Goal: Transaction & Acquisition: Download file/media

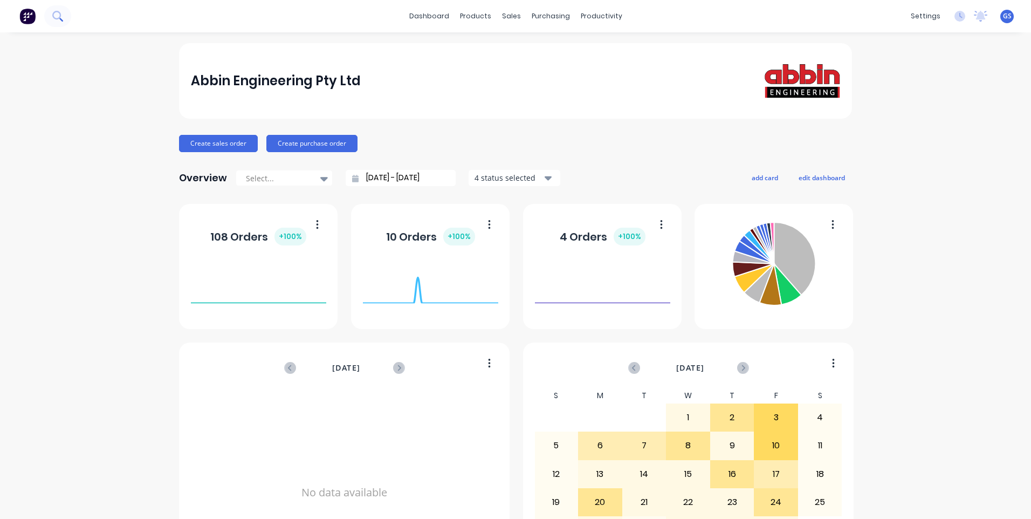
click at [55, 15] on icon at bounding box center [57, 16] width 10 height 10
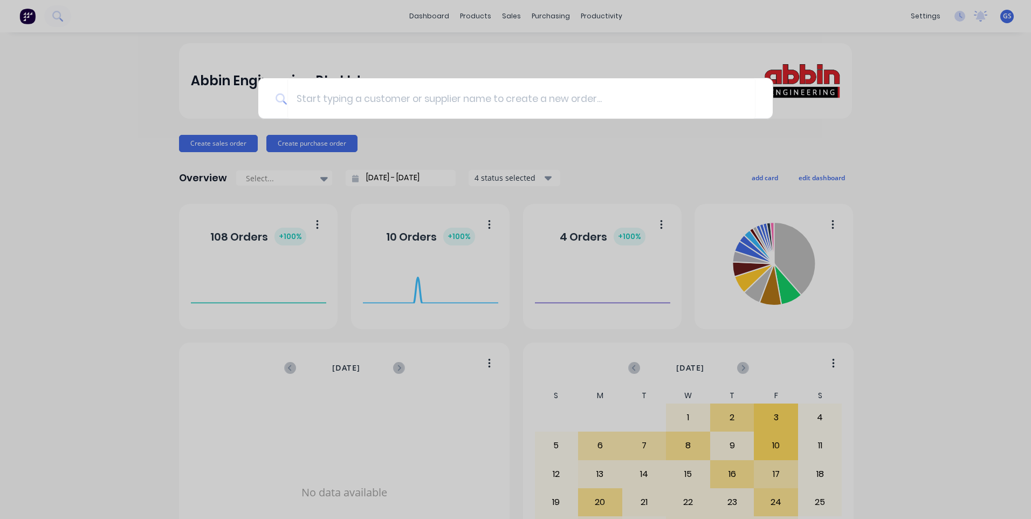
click at [942, 175] on div at bounding box center [515, 259] width 1031 height 519
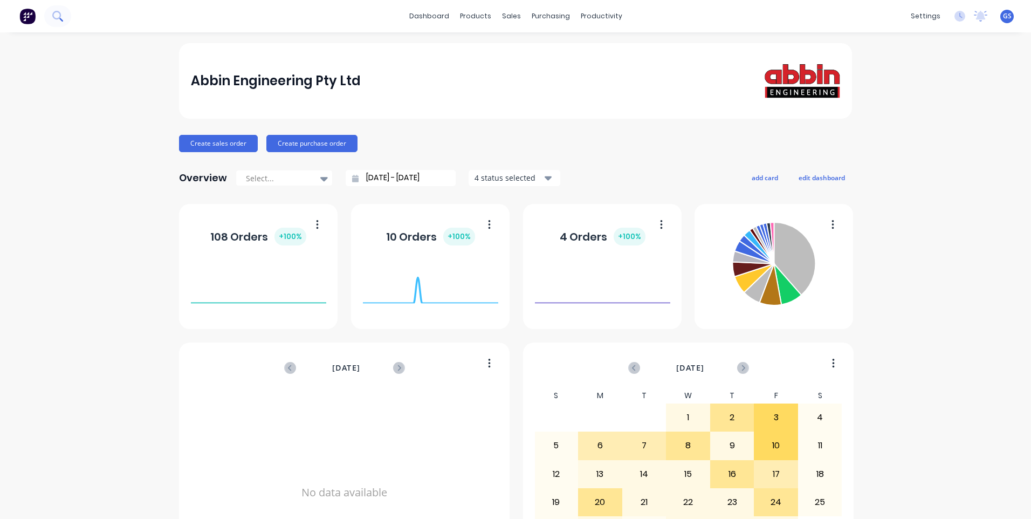
click at [56, 18] on icon at bounding box center [57, 16] width 10 height 10
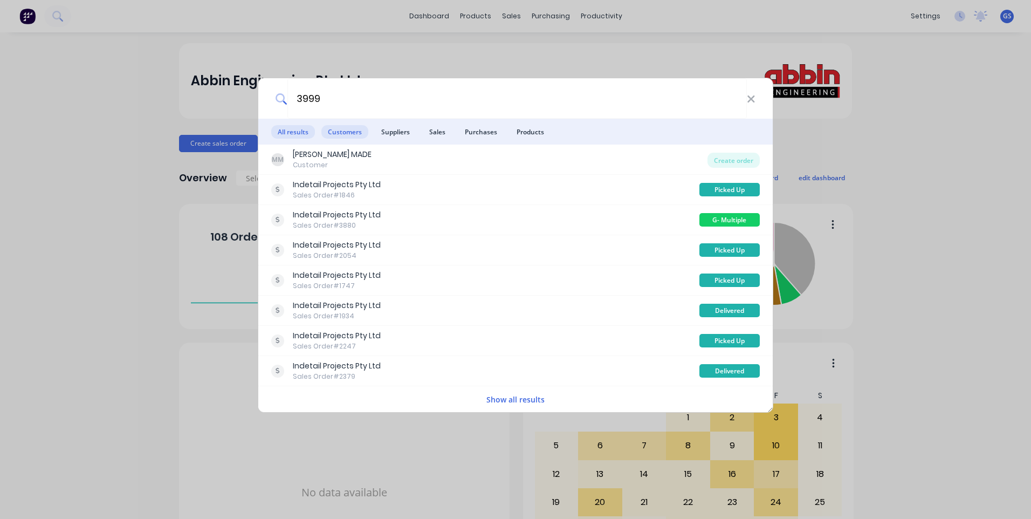
click at [360, 131] on span "Customers" at bounding box center [344, 131] width 47 height 13
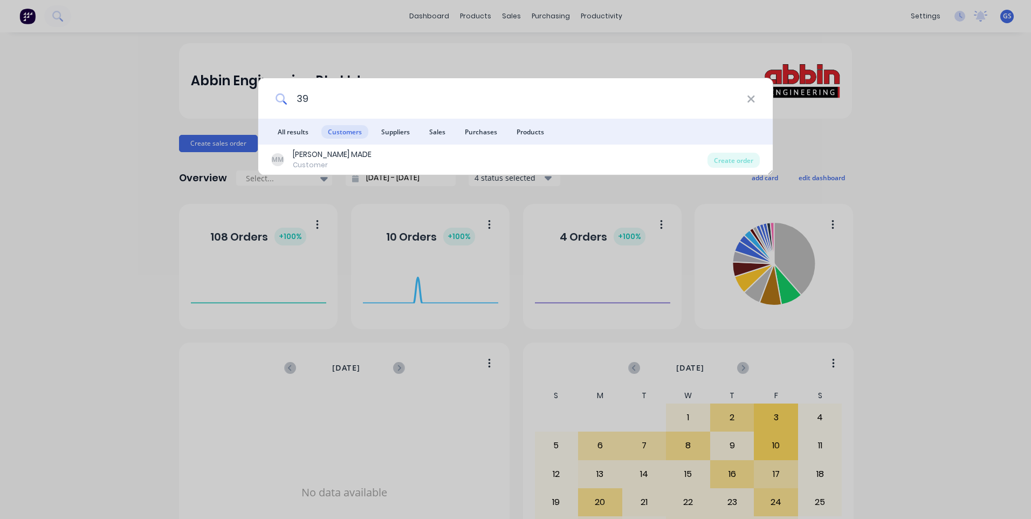
type input "3"
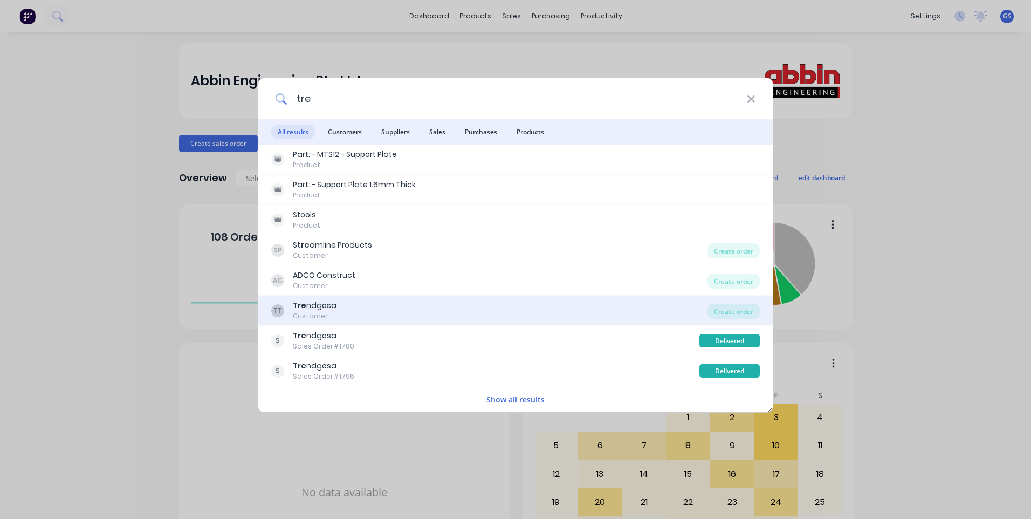
type input "tre"
click at [339, 303] on div "TT Tre ndgosa Customer" at bounding box center [489, 310] width 436 height 21
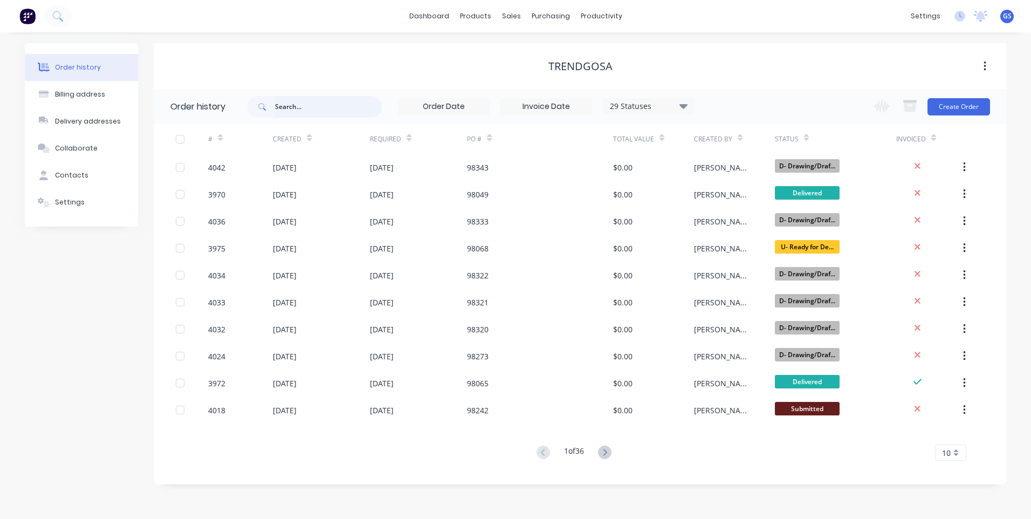
click at [289, 104] on input "text" at bounding box center [328, 107] width 107 height 22
type input "3999"
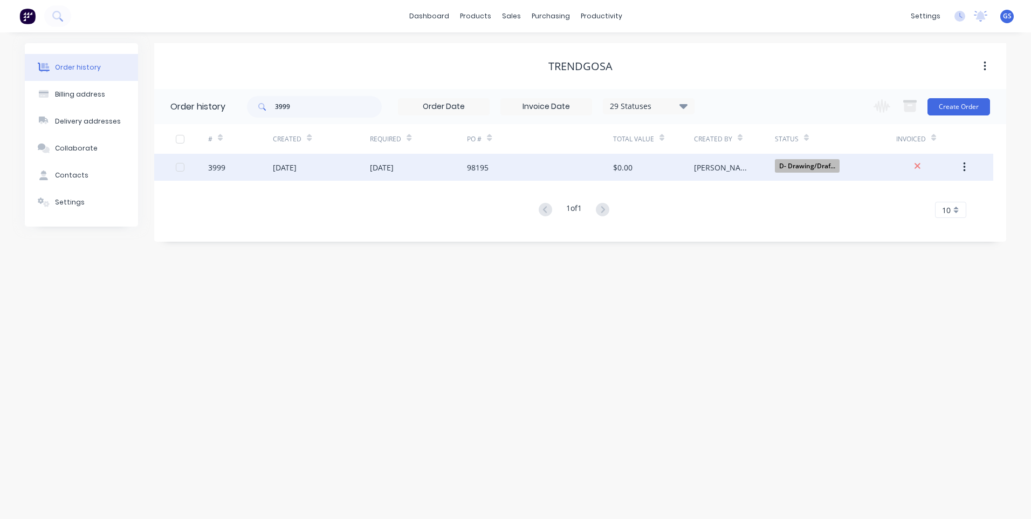
click at [294, 163] on div "03 Oct 2025" at bounding box center [285, 167] width 24 height 11
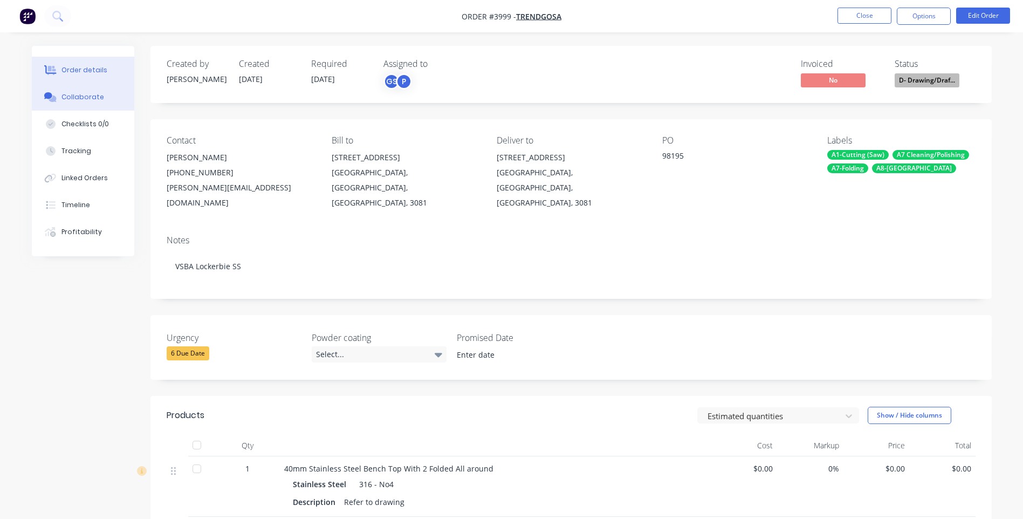
click at [84, 95] on div "Collaborate" at bounding box center [82, 97] width 43 height 10
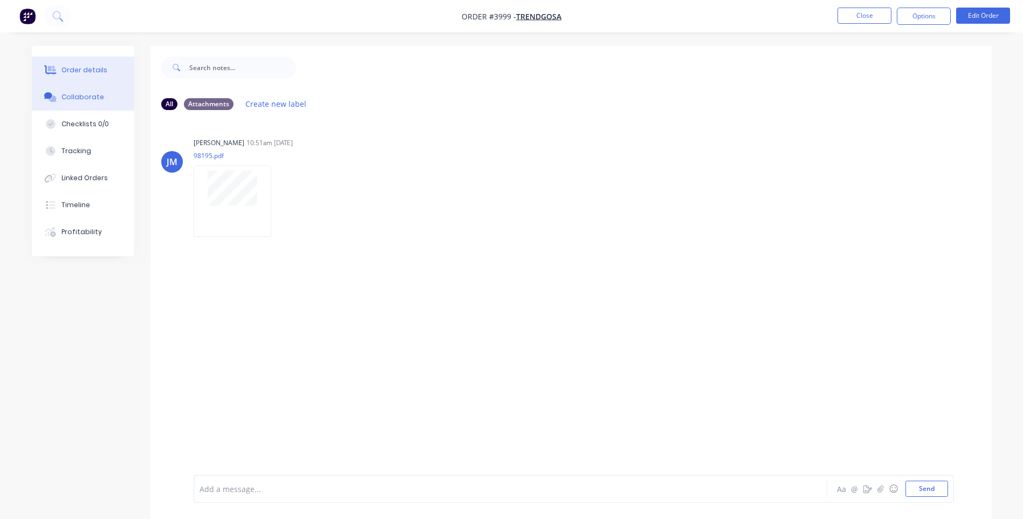
click at [98, 72] on div "Order details" at bounding box center [84, 70] width 46 height 10
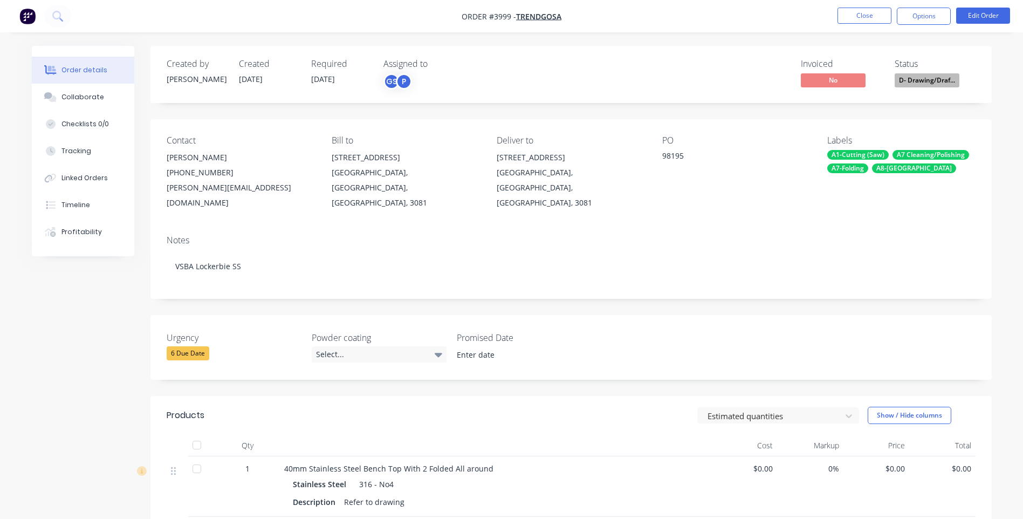
click at [921, 86] on span "D- Drawing/Draf..." at bounding box center [927, 79] width 65 height 13
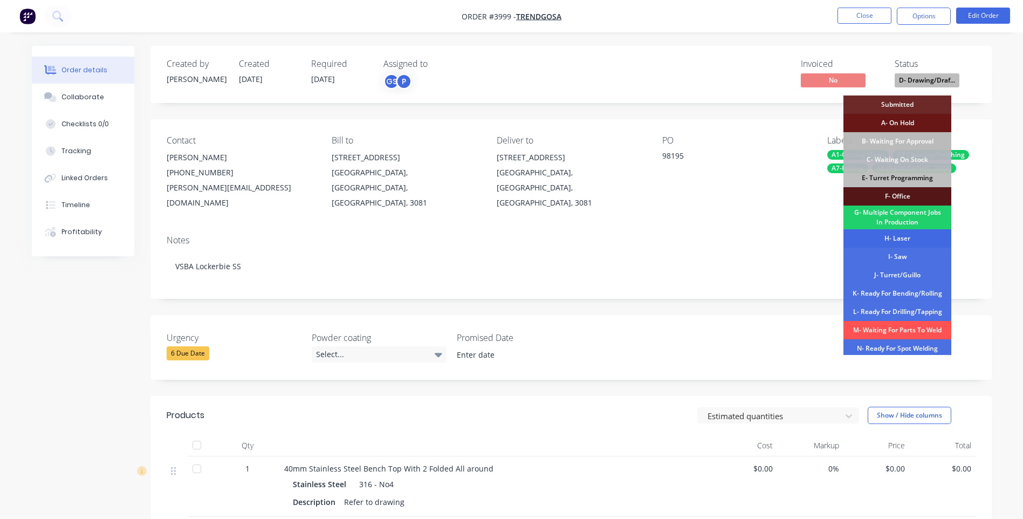
click at [908, 236] on div "H- Laser" at bounding box center [897, 238] width 108 height 18
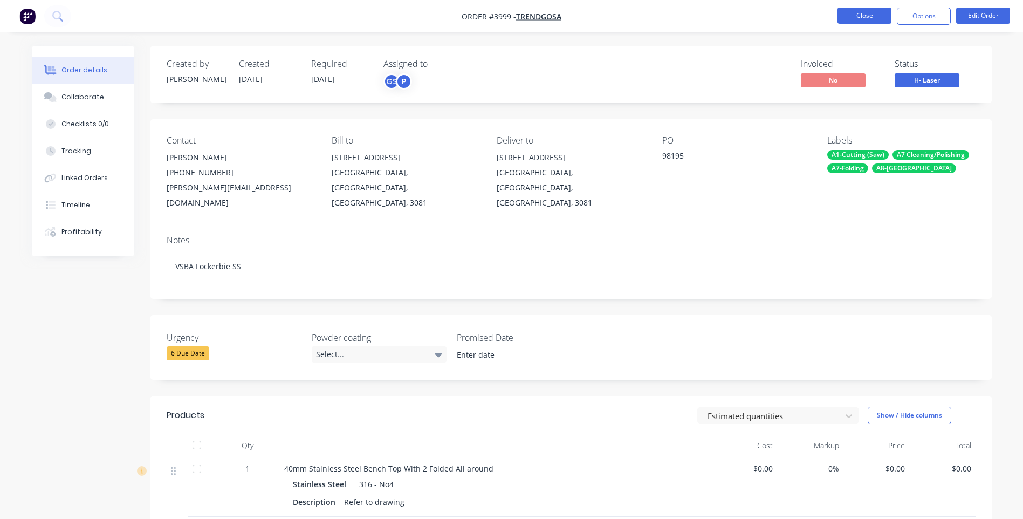
click at [873, 19] on button "Close" at bounding box center [865, 16] width 54 height 16
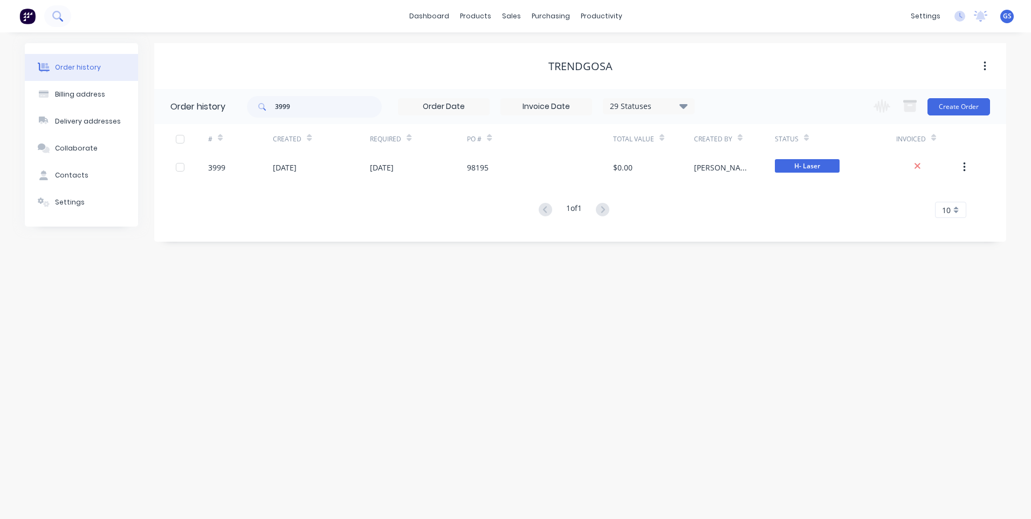
click at [57, 17] on icon at bounding box center [57, 16] width 10 height 10
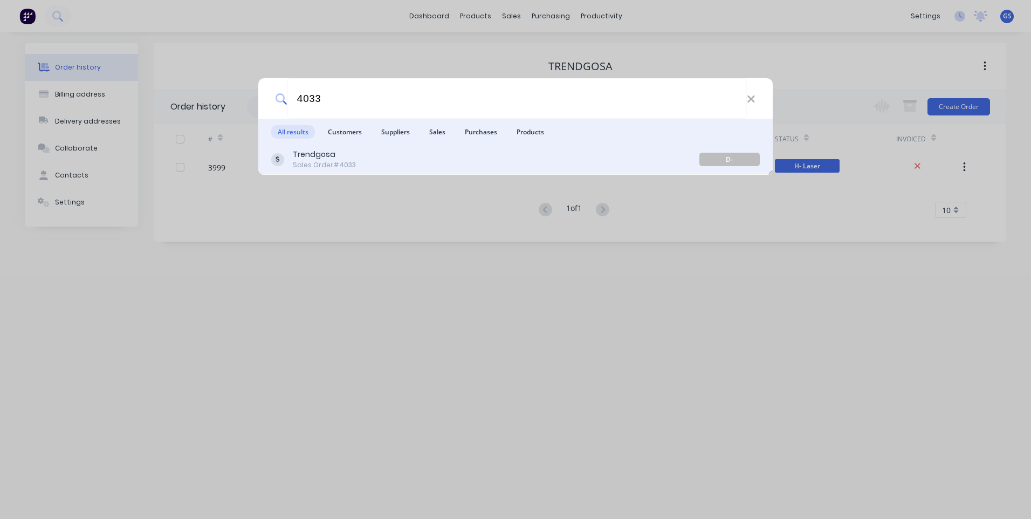
type input "4033"
click at [342, 163] on div "Sales Order #4033" at bounding box center [324, 165] width 63 height 10
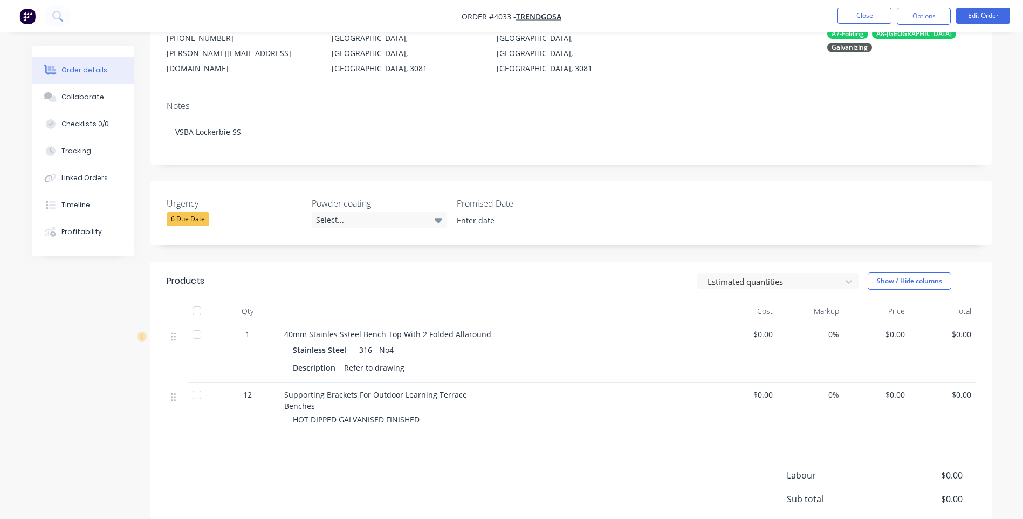
scroll to position [162, 0]
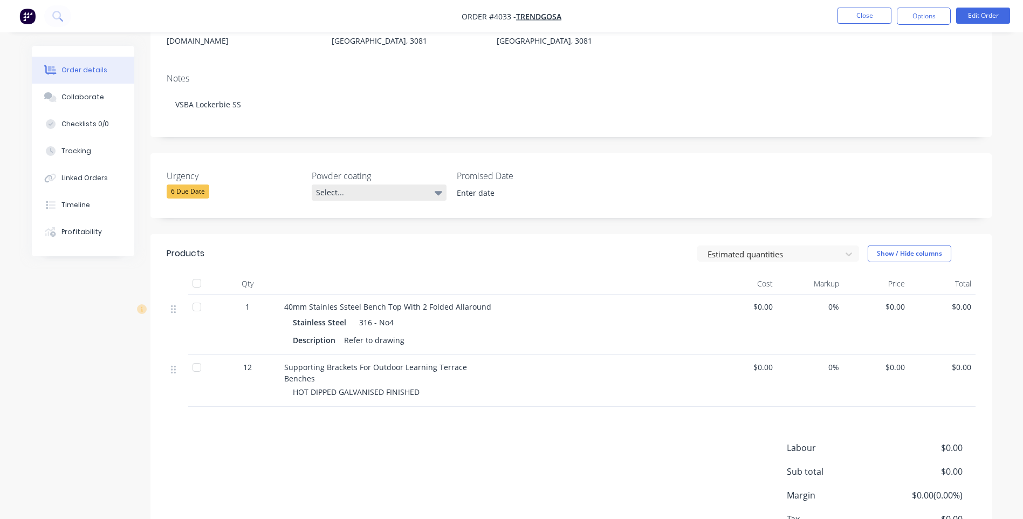
click at [437, 191] on icon at bounding box center [439, 193] width 8 height 4
click at [193, 296] on div at bounding box center [197, 307] width 22 height 22
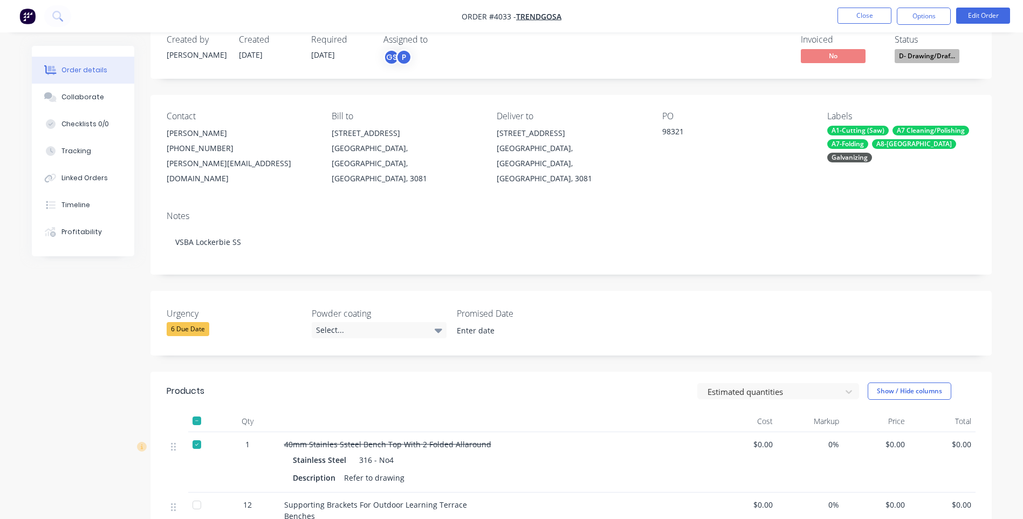
scroll to position [0, 0]
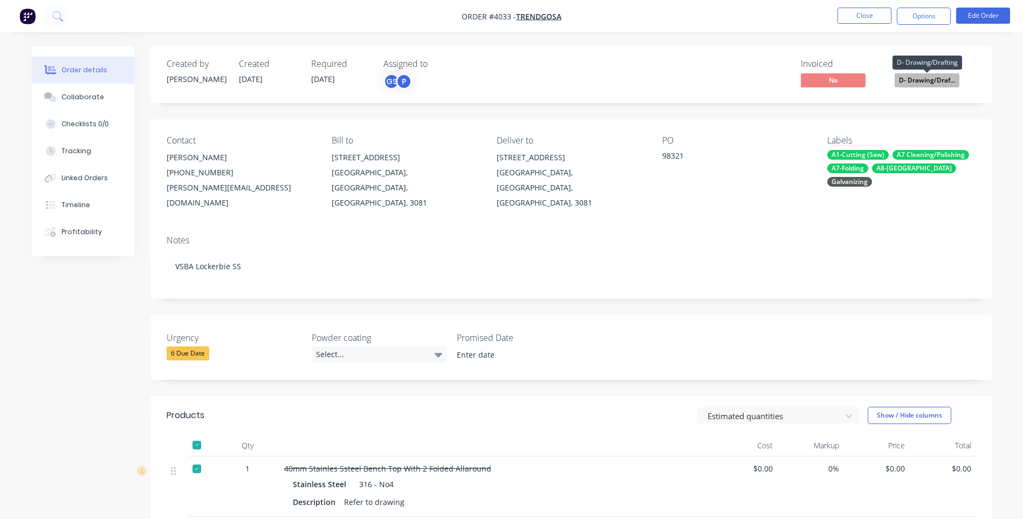
click at [939, 80] on span "D- Drawing/Draf..." at bounding box center [927, 79] width 65 height 13
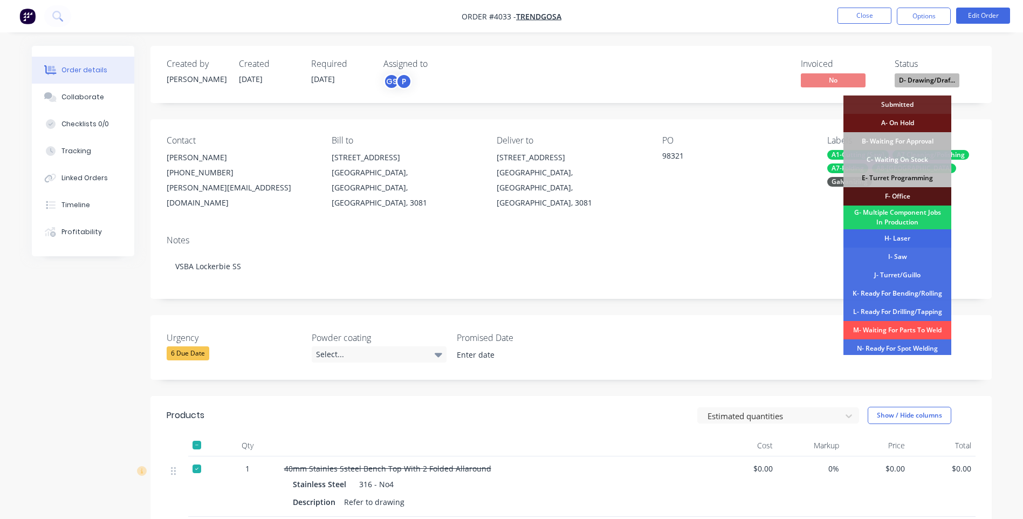
click at [907, 238] on div "H- Laser" at bounding box center [897, 238] width 108 height 18
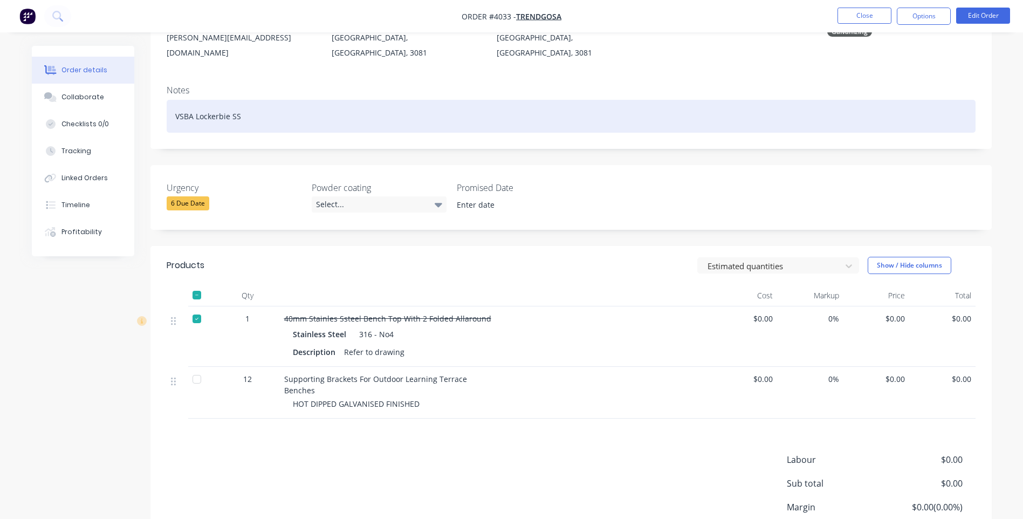
scroll to position [162, 0]
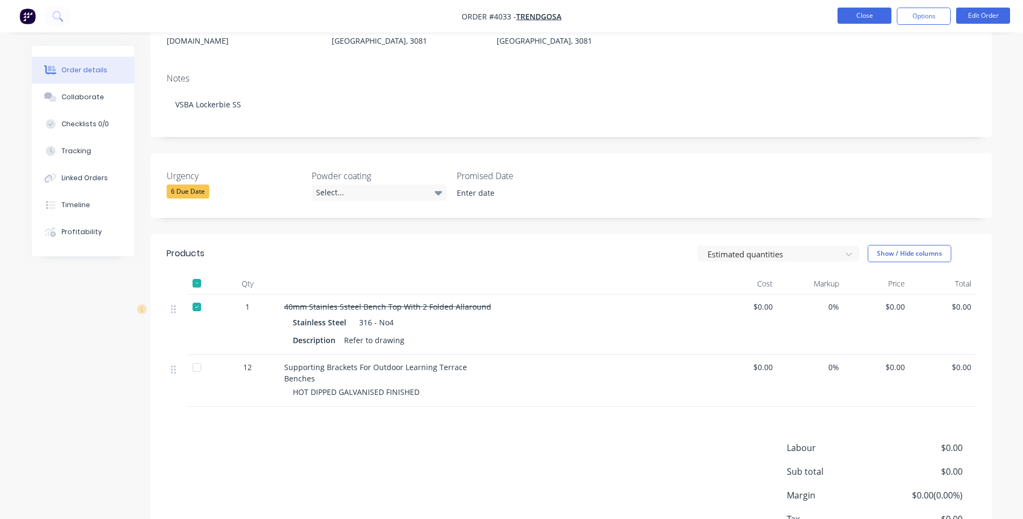
click at [862, 15] on button "Close" at bounding box center [865, 16] width 54 height 16
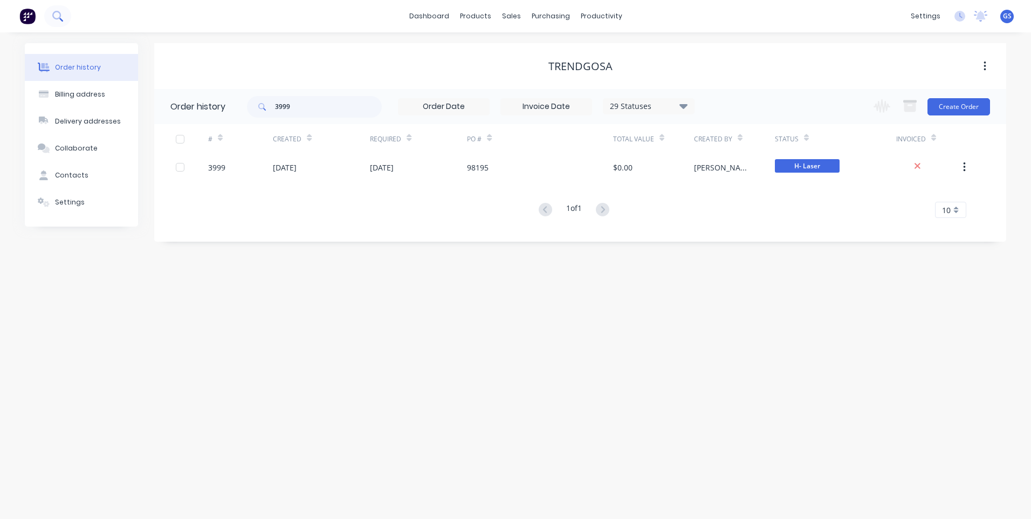
click at [57, 17] on icon at bounding box center [57, 16] width 10 height 10
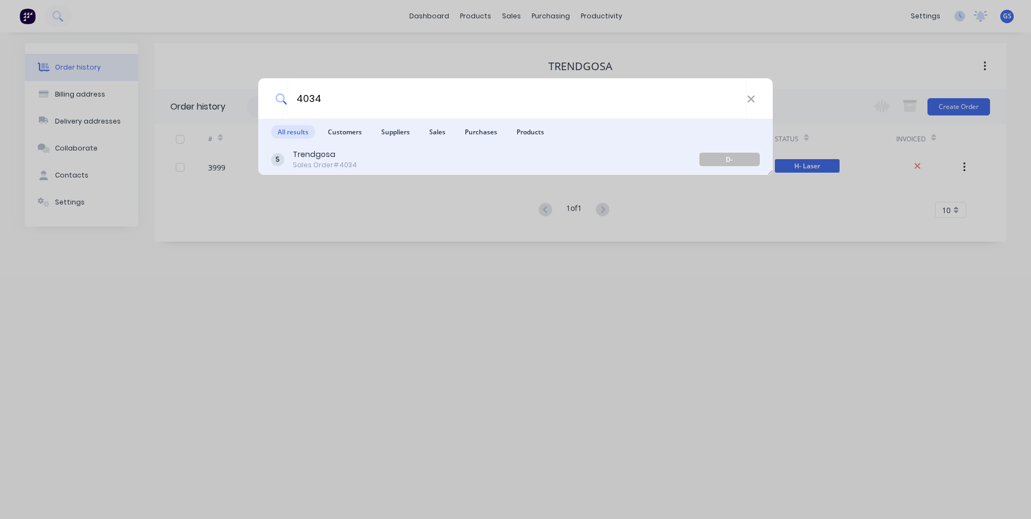
type input "4034"
click at [335, 161] on div "Sales Order #4034" at bounding box center [325, 165] width 64 height 10
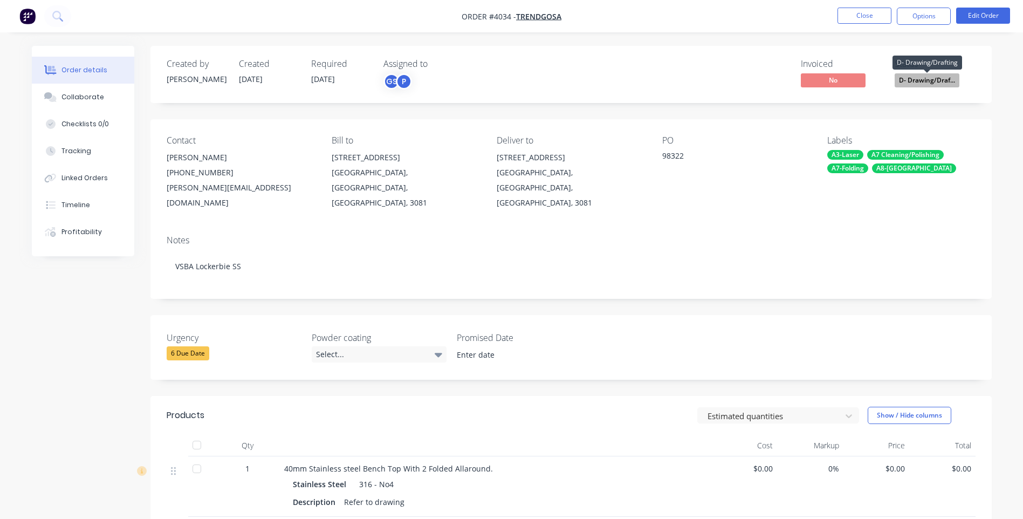
click at [937, 76] on span "D- Drawing/Draf..." at bounding box center [927, 79] width 65 height 13
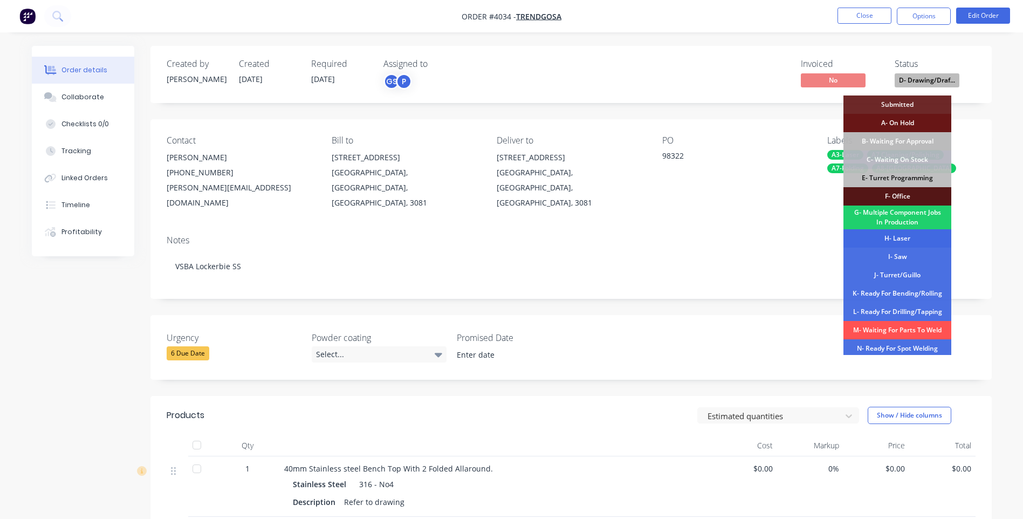
click at [897, 239] on div "H- Laser" at bounding box center [897, 238] width 108 height 18
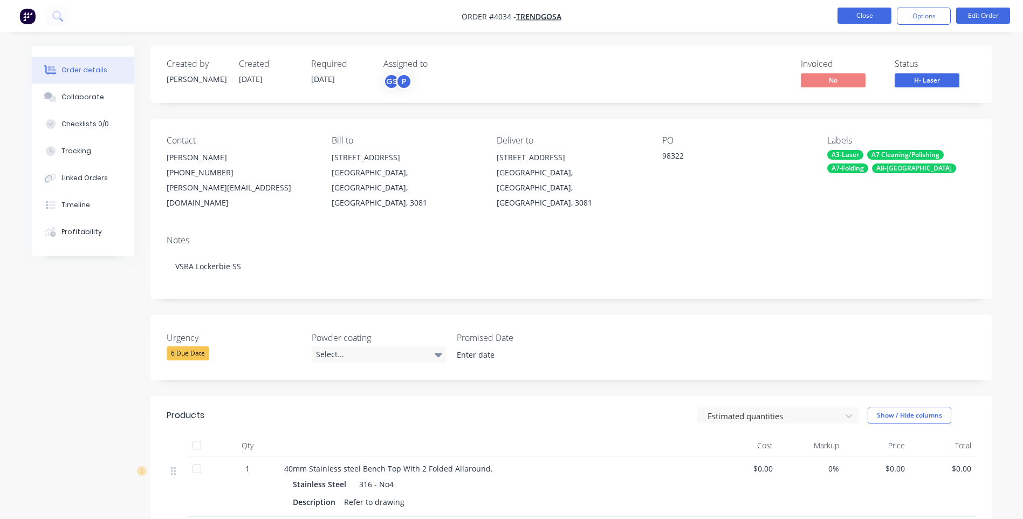
click at [863, 17] on button "Close" at bounding box center [865, 16] width 54 height 16
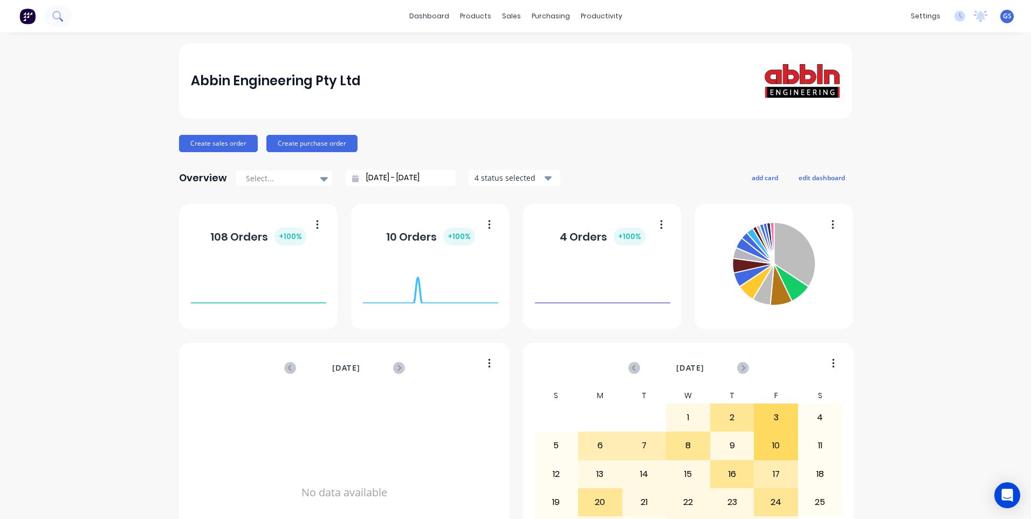
click at [54, 15] on icon at bounding box center [57, 16] width 10 height 10
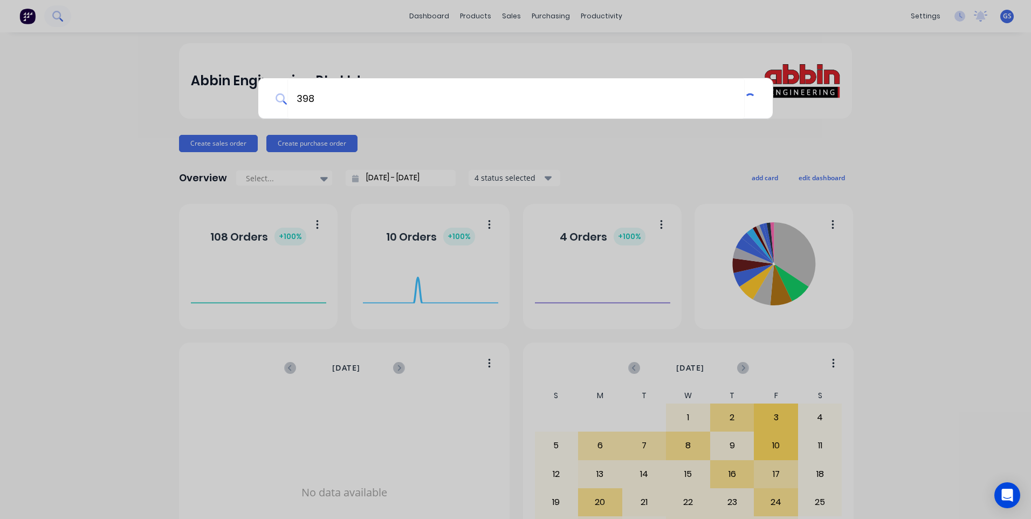
type input "3982"
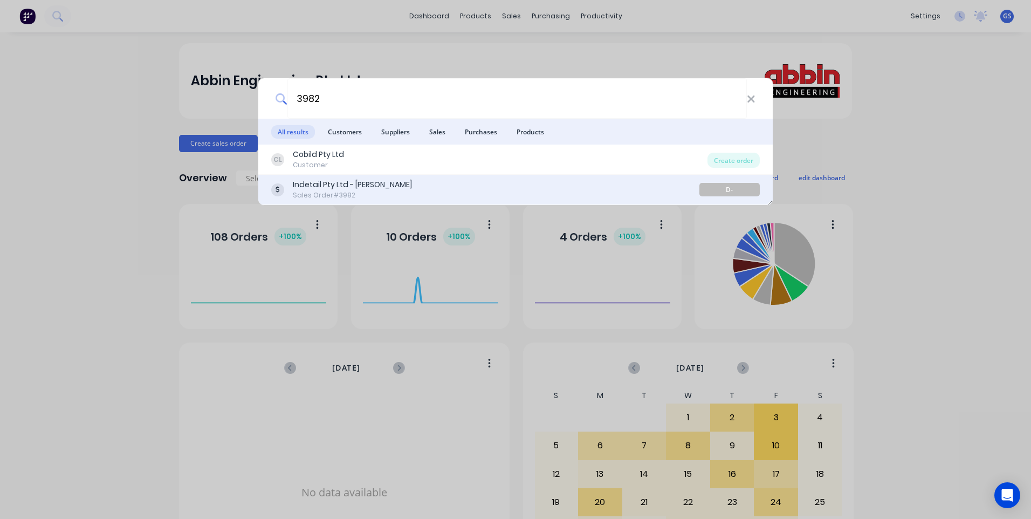
click at [327, 183] on div "Indetail Pty Ltd - [PERSON_NAME]" at bounding box center [352, 184] width 119 height 11
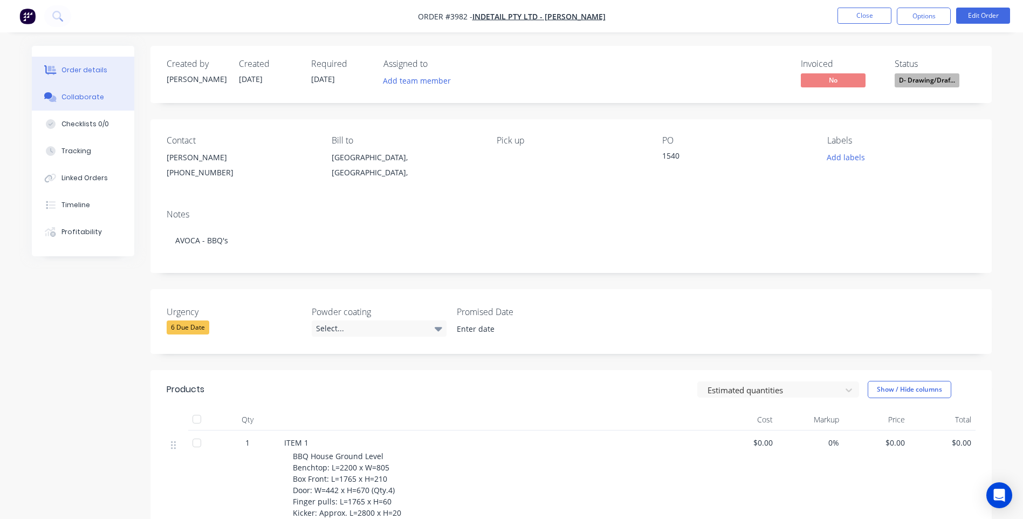
click at [86, 97] on div "Collaborate" at bounding box center [82, 97] width 43 height 10
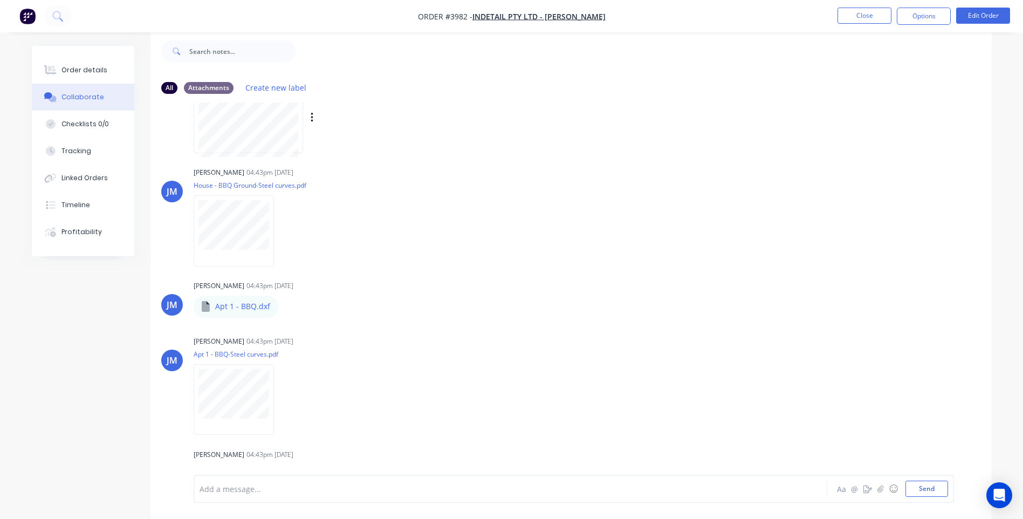
scroll to position [270, 0]
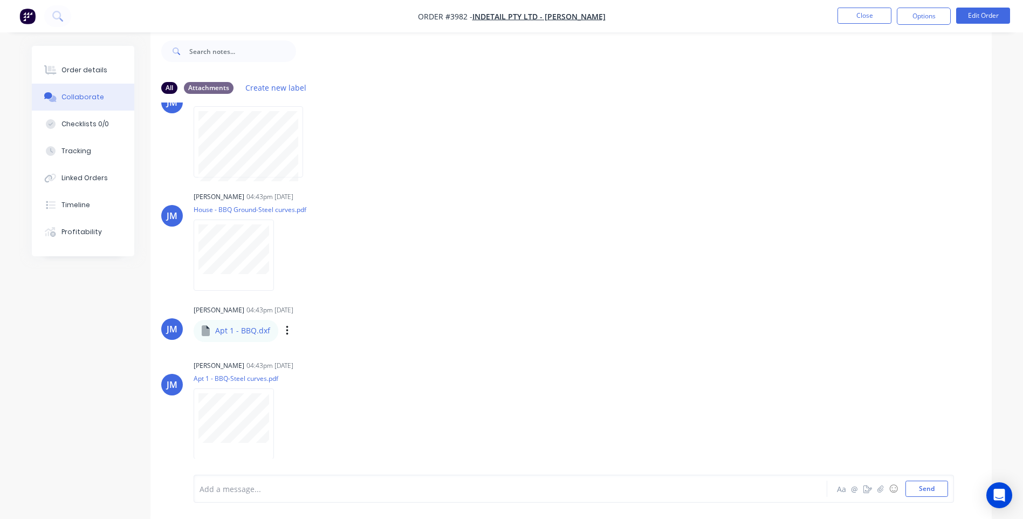
click at [257, 333] on p "Apt 1 - BBQ.dxf" at bounding box center [242, 330] width 55 height 11
click at [237, 331] on p "Apt 1 - BBQ.dxf" at bounding box center [242, 330] width 55 height 11
click at [286, 333] on icon "button" at bounding box center [287, 331] width 3 height 12
click at [323, 356] on button "Download" at bounding box center [357, 359] width 121 height 24
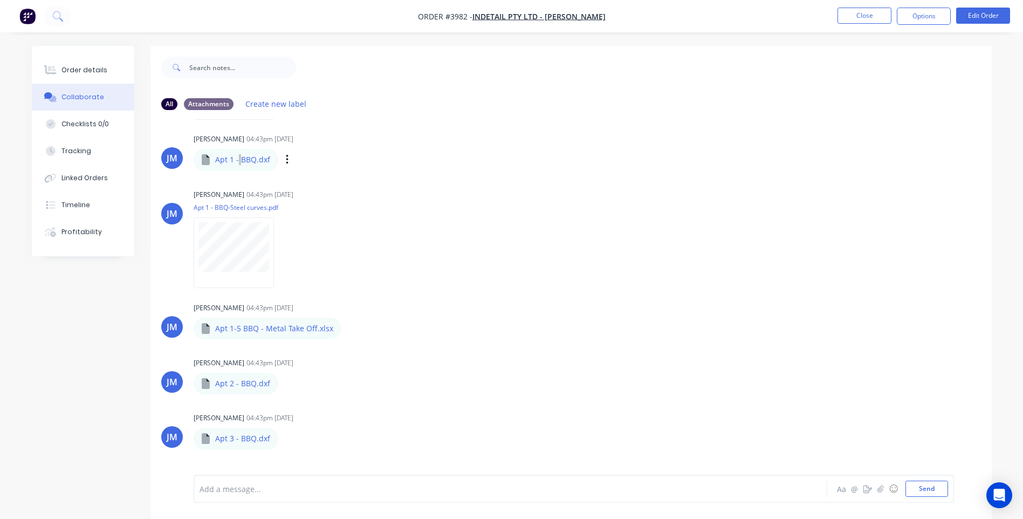
scroll to position [485, 0]
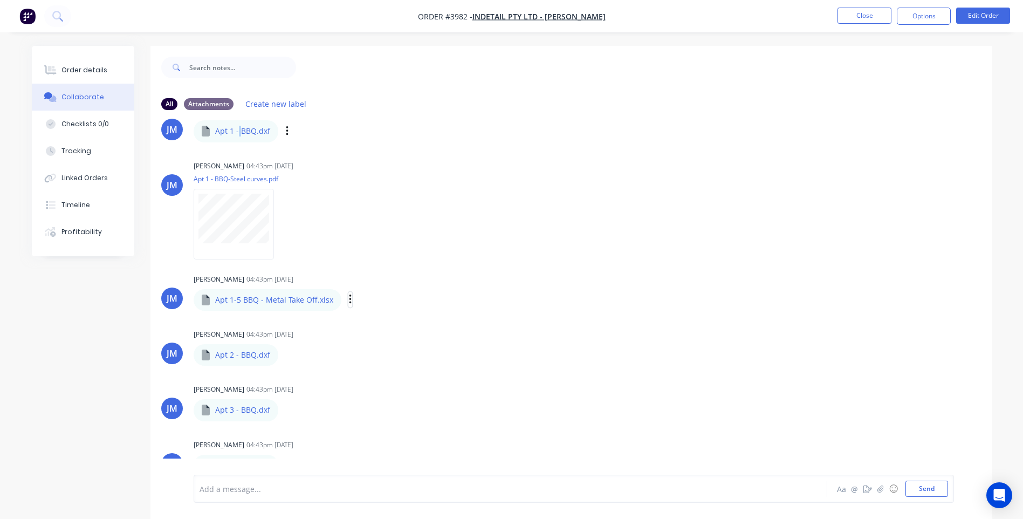
click at [349, 300] on icon "button" at bounding box center [350, 299] width 2 height 10
click at [381, 327] on button "Download" at bounding box center [420, 328] width 121 height 24
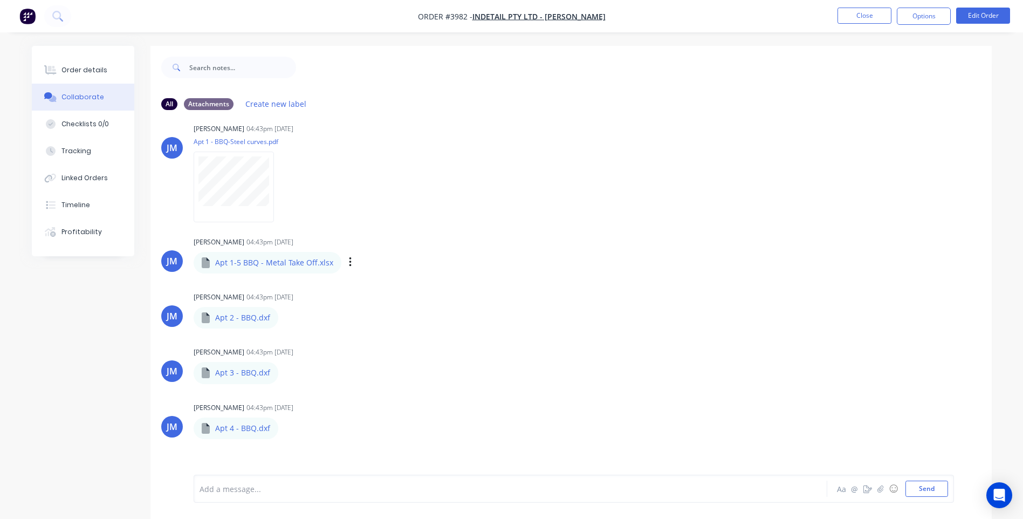
scroll to position [593, 0]
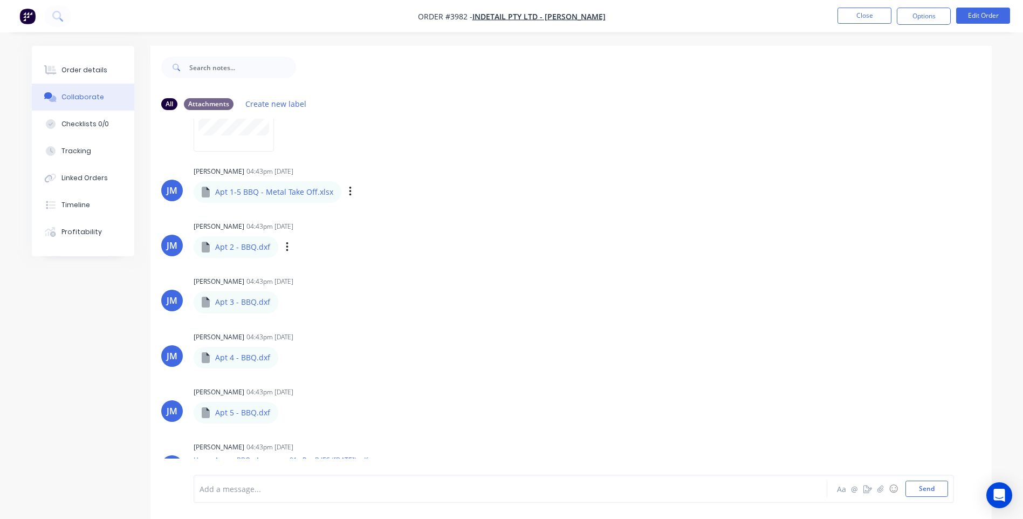
click at [283, 246] on div "Labels Download" at bounding box center [343, 247] width 121 height 16
click at [286, 246] on icon "button" at bounding box center [287, 247] width 2 height 10
click at [323, 283] on button "Download" at bounding box center [357, 276] width 121 height 24
click at [283, 302] on div "Labels Download" at bounding box center [343, 302] width 121 height 16
click at [288, 303] on div "Labels Download" at bounding box center [343, 302] width 121 height 16
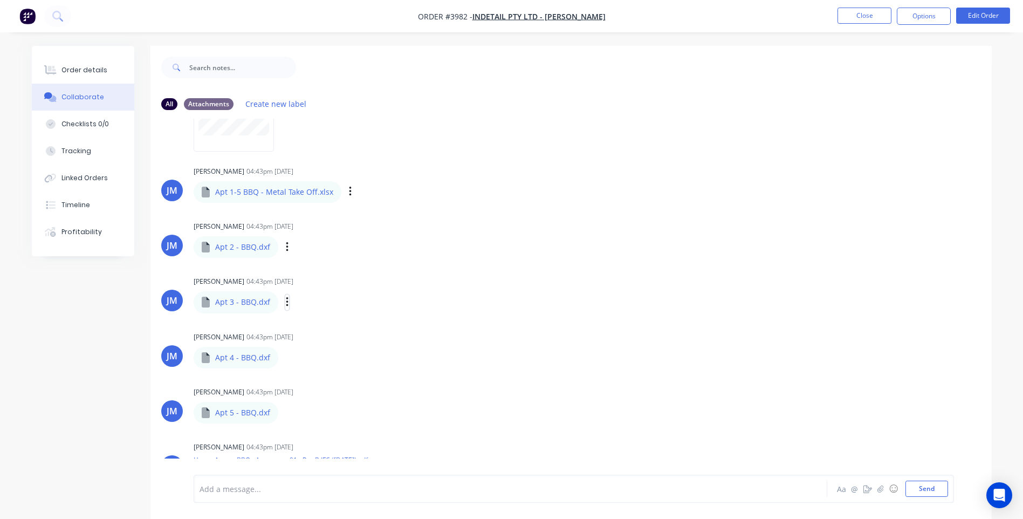
click at [287, 303] on button "button" at bounding box center [287, 302] width 4 height 16
click at [315, 331] on button "Download" at bounding box center [357, 331] width 121 height 24
click at [286, 357] on icon "button" at bounding box center [287, 357] width 2 height 10
click at [312, 384] on button "Download" at bounding box center [357, 386] width 121 height 24
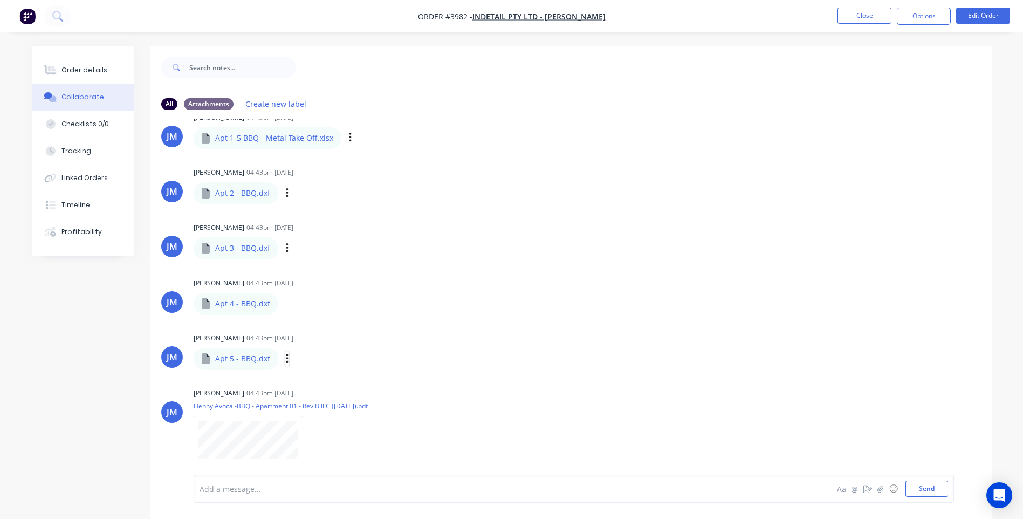
click at [286, 361] on icon "button" at bounding box center [287, 359] width 2 height 10
click at [316, 388] on button "Download" at bounding box center [357, 387] width 121 height 24
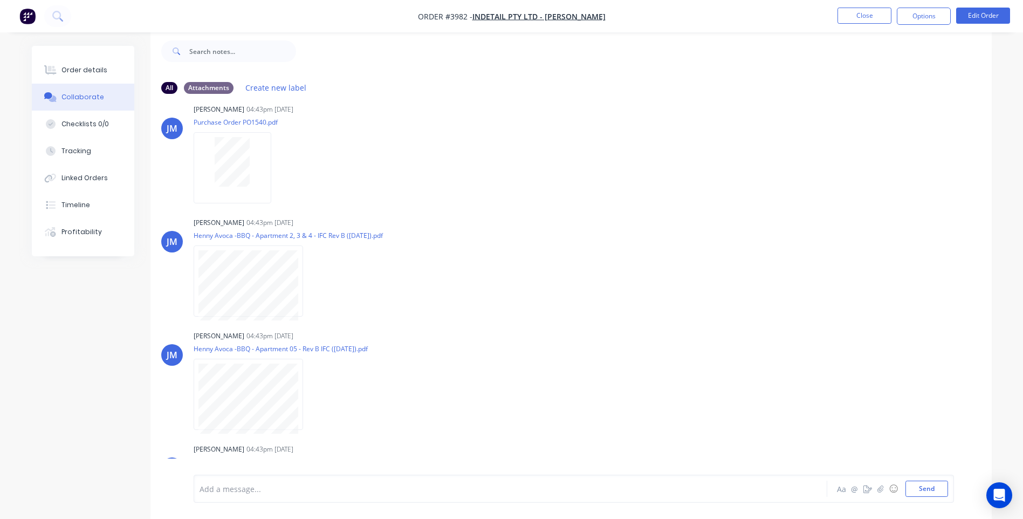
scroll to position [0, 0]
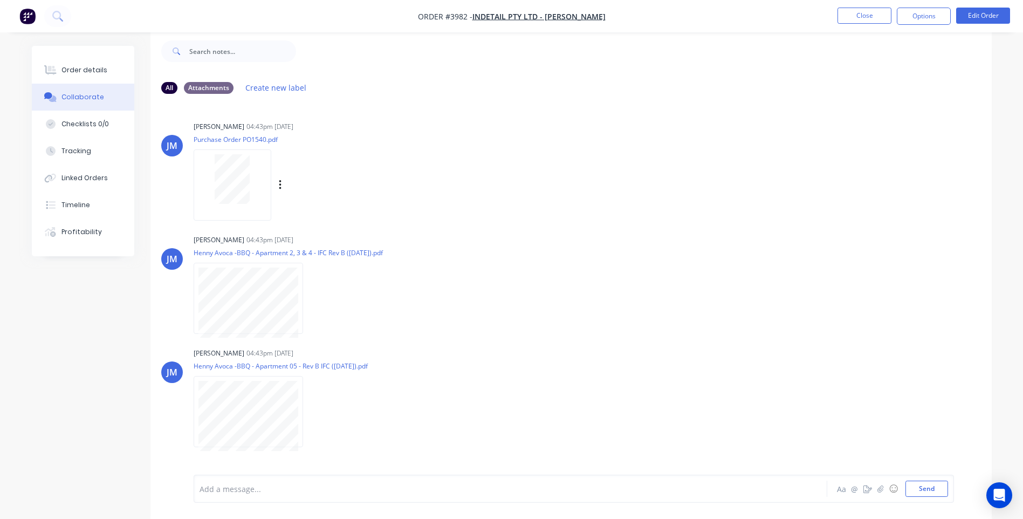
drag, startPoint x: 291, startPoint y: 188, endPoint x: 250, endPoint y: 183, distance: 40.7
click at [286, 188] on div "Labels Download" at bounding box center [336, 185] width 121 height 16
click at [250, 183] on div at bounding box center [232, 179] width 68 height 50
